Goal: Task Accomplishment & Management: Complete application form

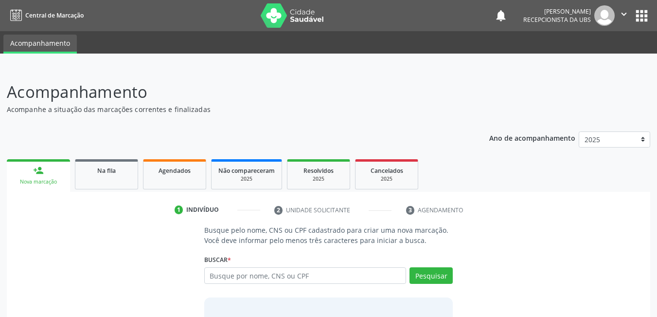
scroll to position [49, 0]
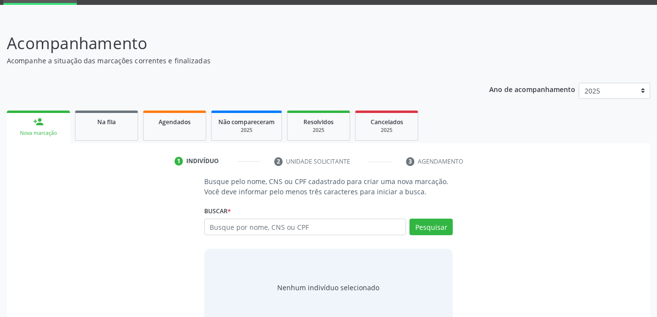
click at [296, 232] on input "text" at bounding box center [305, 227] width 202 height 17
type input "[PERSON_NAME]"
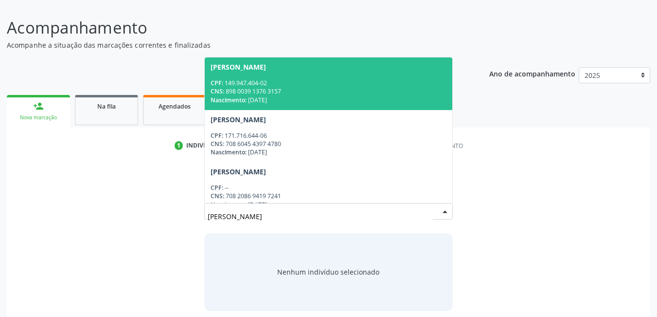
scroll to position [72, 0]
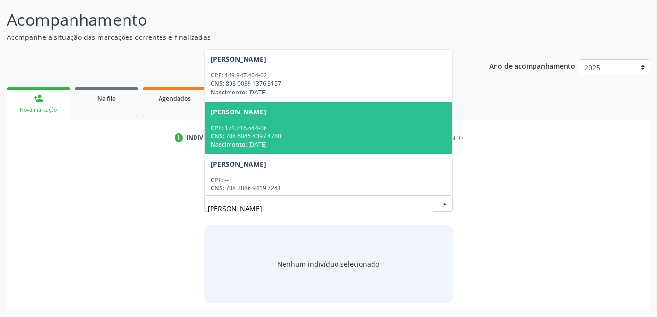
click at [311, 130] on div "CPF: 171.716.644-06" at bounding box center [329, 128] width 237 height 8
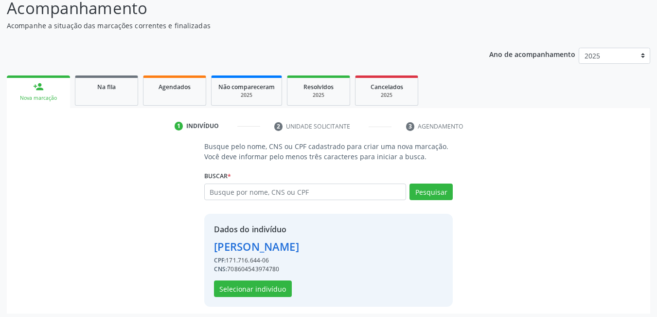
scroll to position [87, 0]
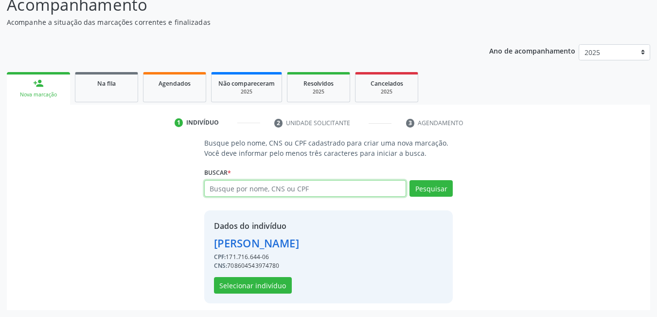
click at [273, 190] on input "text" at bounding box center [305, 188] width 202 height 17
type input "700006698714407"
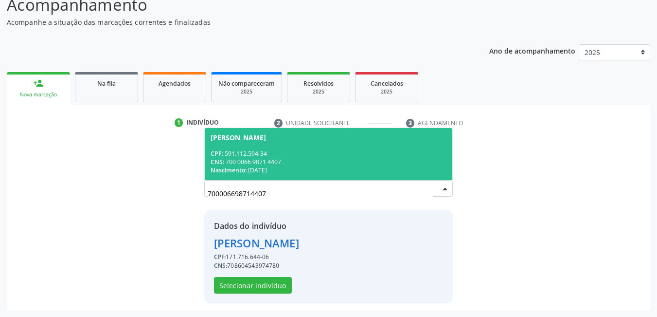
click at [278, 162] on div "CNS: 700 0066 9871 4407" at bounding box center [329, 162] width 237 height 8
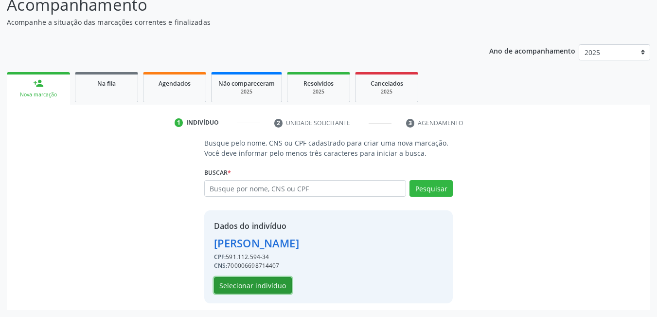
click at [276, 288] on button "Selecionar indivíduo" at bounding box center [253, 285] width 78 height 17
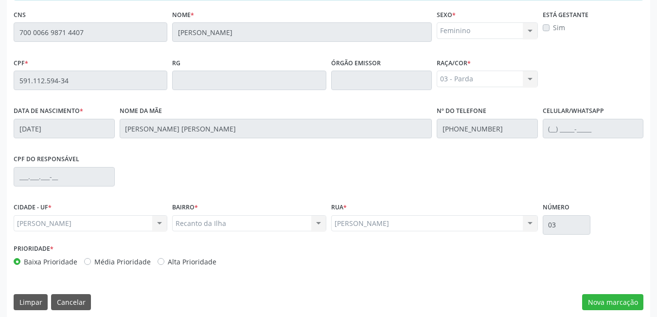
scroll to position [253, 0]
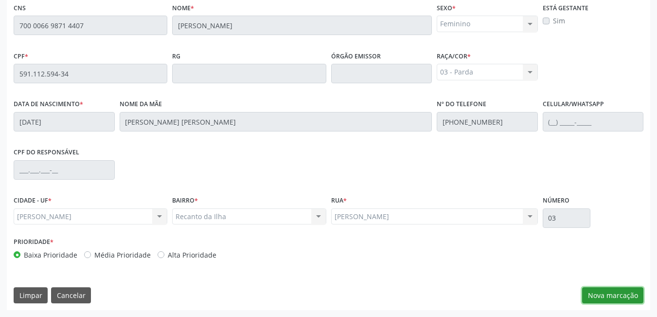
click at [616, 301] on button "Nova marcação" at bounding box center [613, 295] width 61 height 17
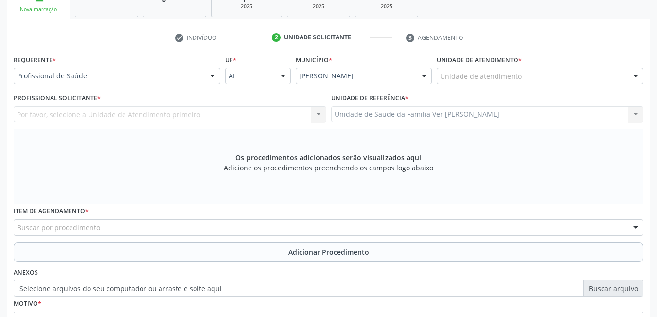
scroll to position [170, 0]
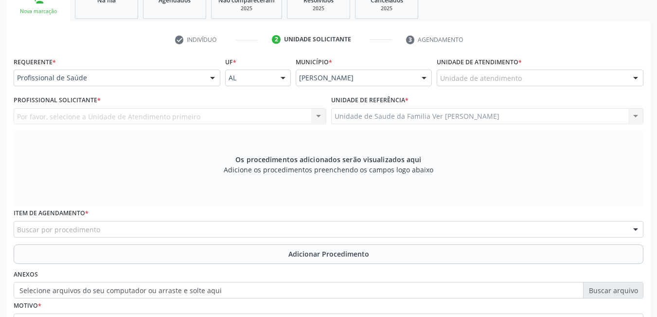
click at [530, 78] on div "Unidade de atendimento" at bounding box center [540, 78] width 207 height 17
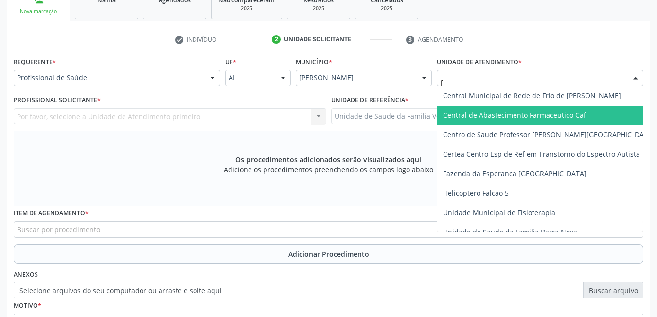
type input "fl"
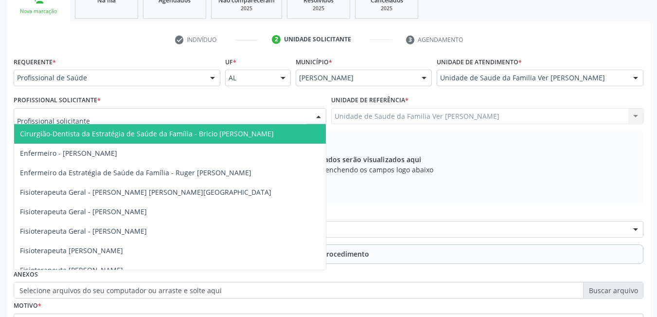
click at [219, 115] on div at bounding box center [170, 116] width 313 height 17
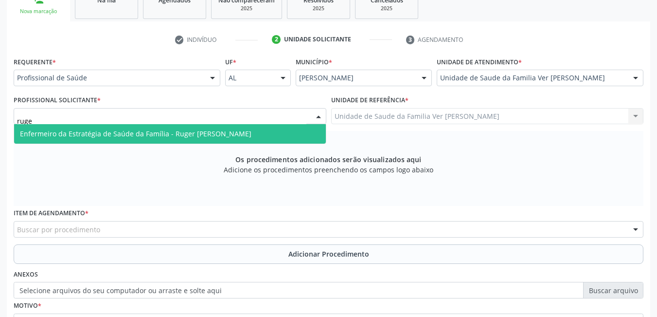
type input "ruger"
click at [224, 125] on span "Enfermeiro da Estratégia de Saúde da Família - Ruger [PERSON_NAME]" at bounding box center [170, 133] width 312 height 19
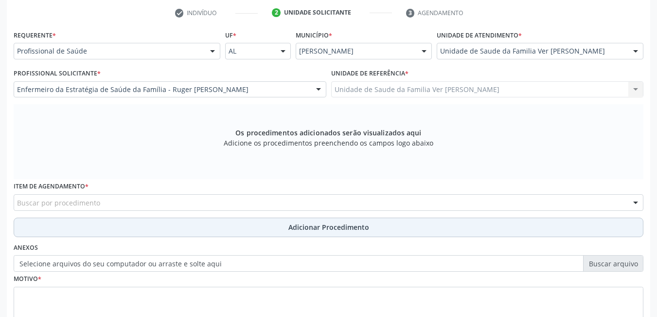
scroll to position [219, 0]
